Goal: Task Accomplishment & Management: Complete application form

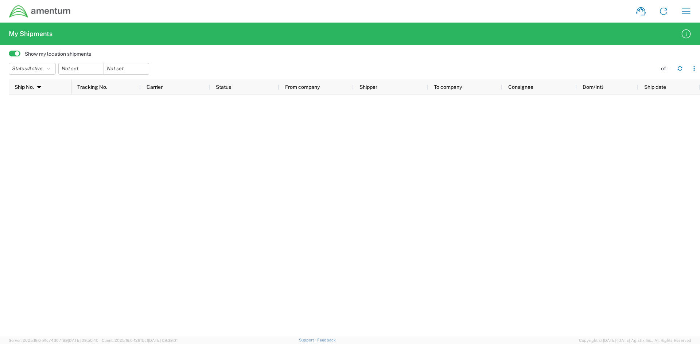
click at [22, 13] on img at bounding box center [40, 11] width 62 height 13
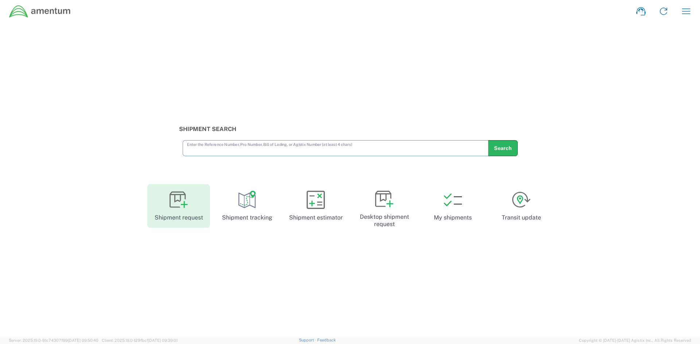
click at [175, 199] on icon at bounding box center [177, 200] width 16 height 16
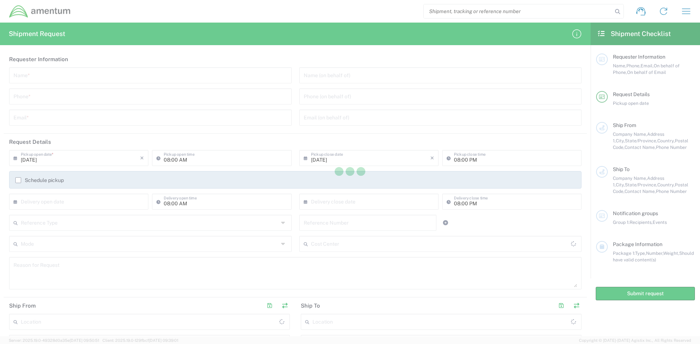
type input "[GEOGRAPHIC_DATA]"
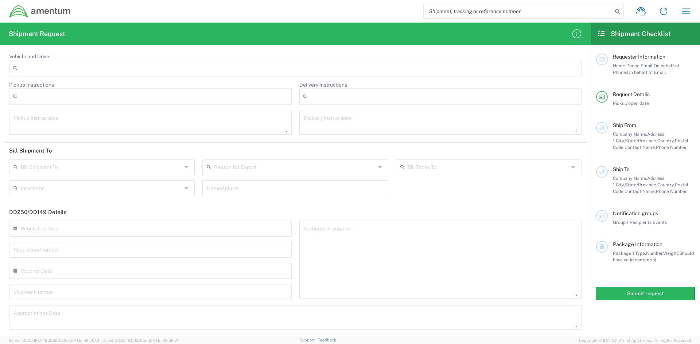
scroll to position [803, 0]
